Goal: Use online tool/utility: Utilize a website feature to perform a specific function

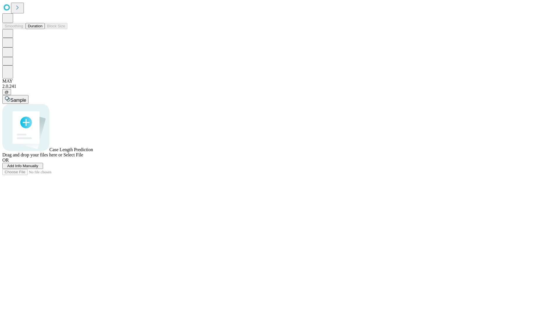
click at [83, 157] on span "Select File" at bounding box center [73, 154] width 20 height 5
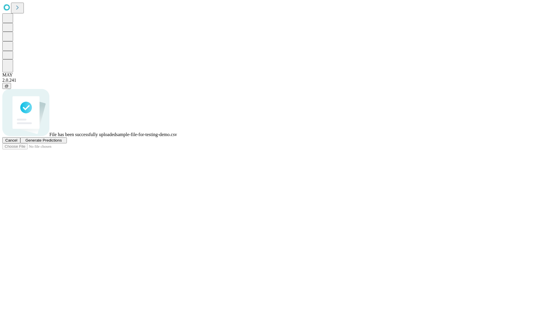
click at [62, 142] on span "Generate Predictions" at bounding box center [43, 140] width 36 height 4
